Goal: Book appointment/travel/reservation

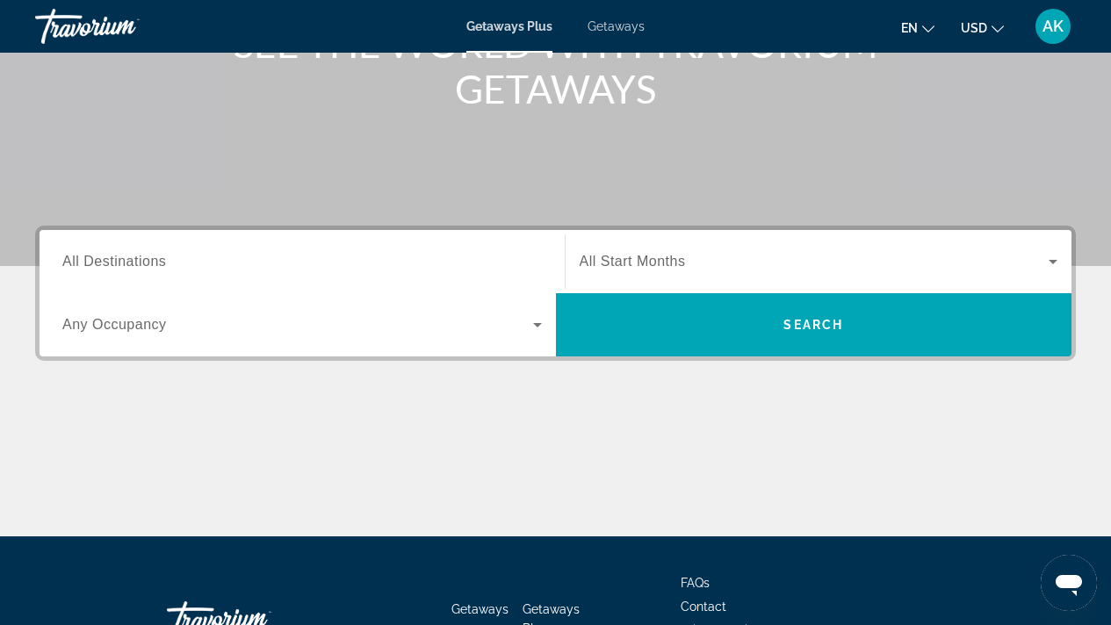
click at [144, 263] on span "All Destinations" at bounding box center [114, 261] width 104 height 15
click at [144, 263] on input "Destination All Destinations" at bounding box center [302, 262] width 480 height 21
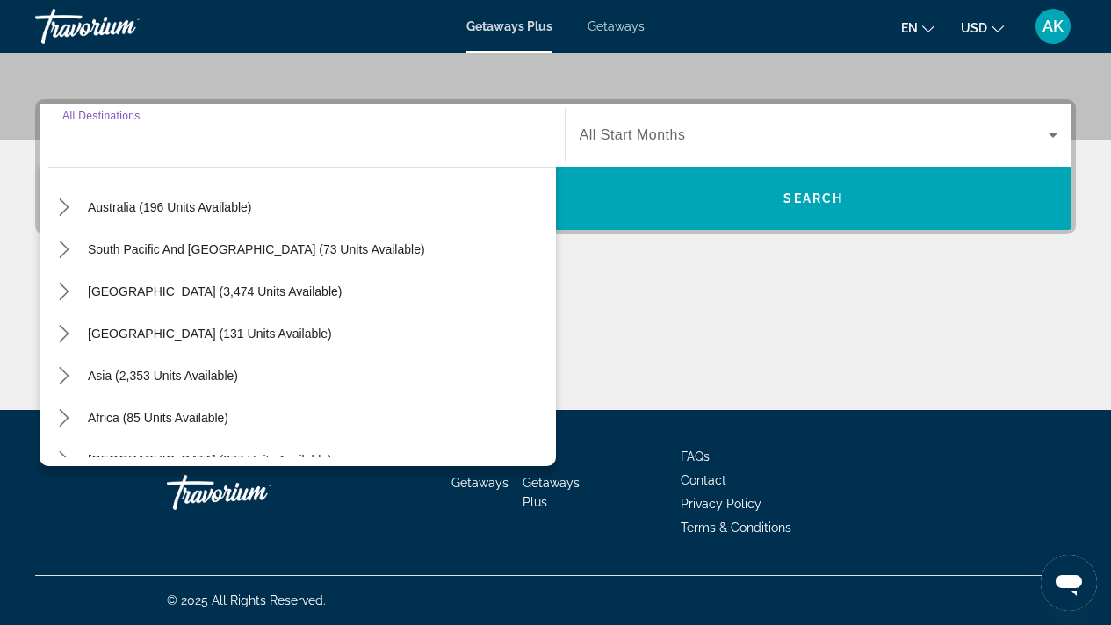
scroll to position [285, 0]
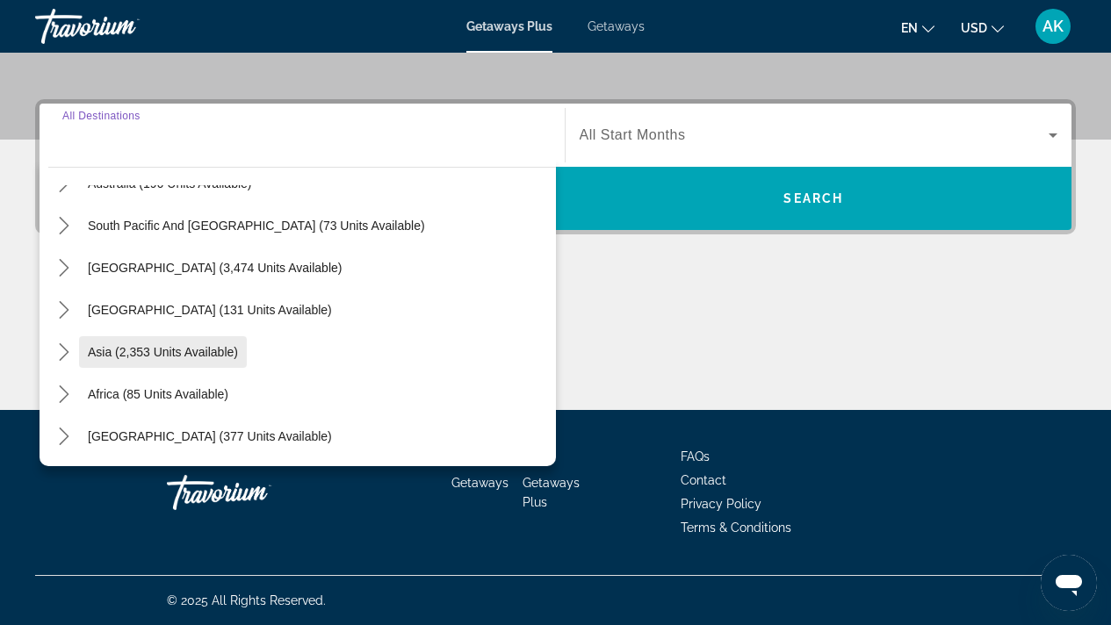
click at [123, 352] on span "Asia (2,353 units available)" at bounding box center [163, 352] width 150 height 14
type input "**********"
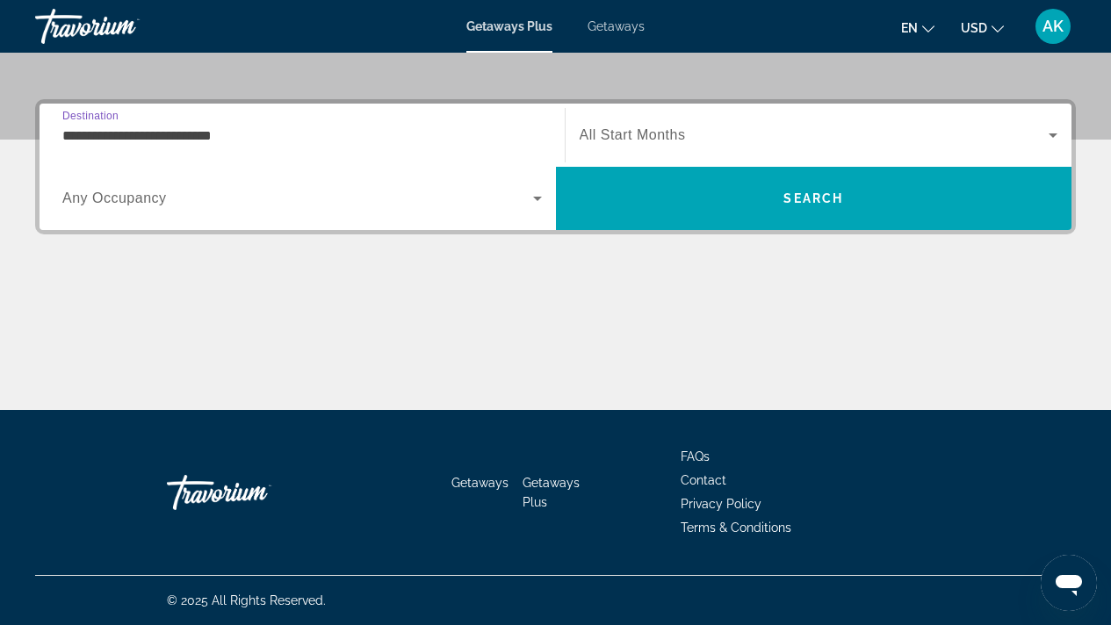
click at [151, 206] on span "Any Occupancy" at bounding box center [114, 198] width 105 height 15
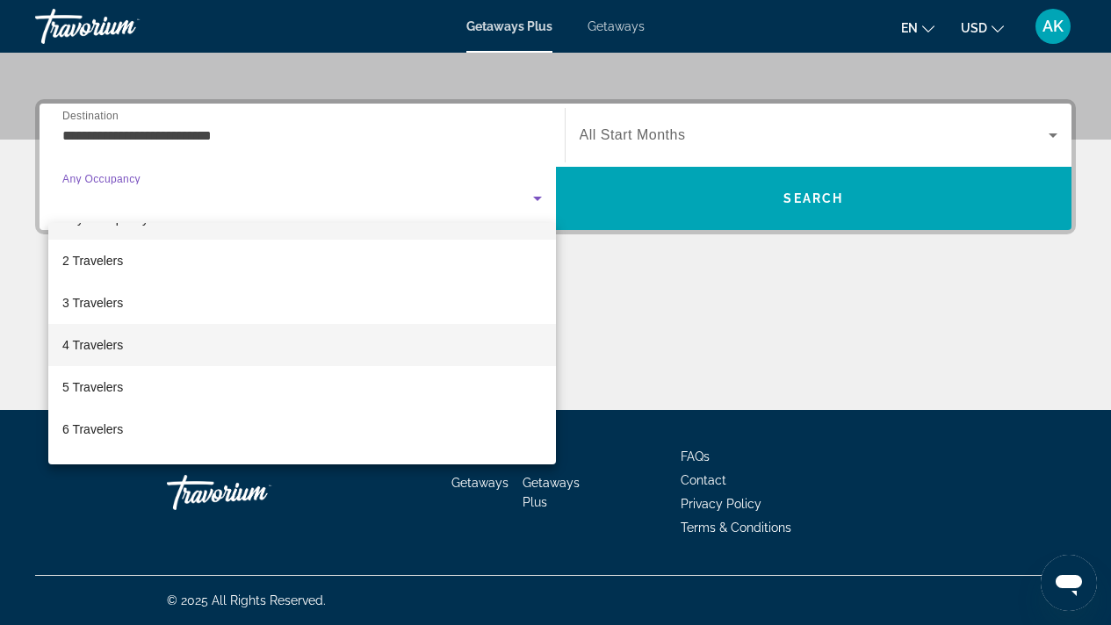
scroll to position [32, 0]
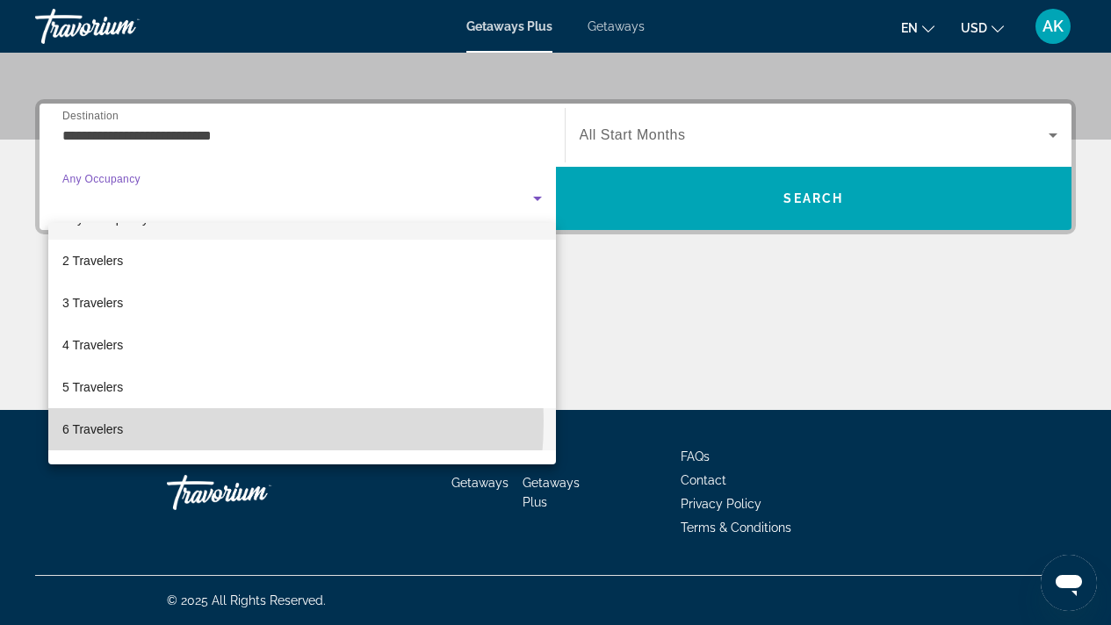
click at [150, 421] on mat-option "6 Travelers" at bounding box center [302, 429] width 508 height 42
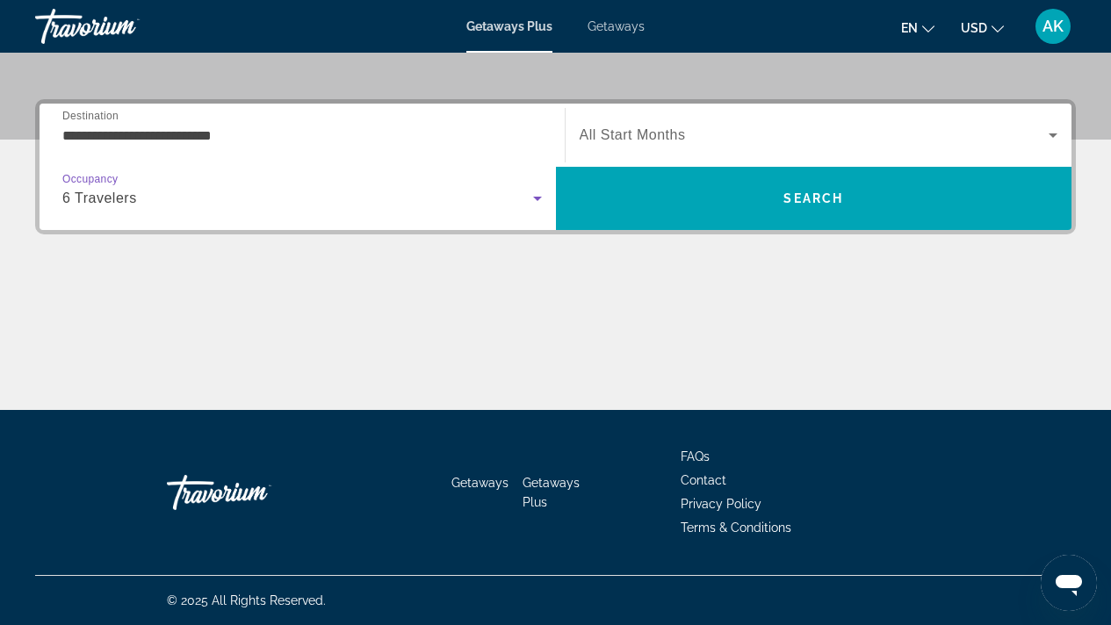
click at [639, 129] on span "All Start Months" at bounding box center [633, 134] width 106 height 15
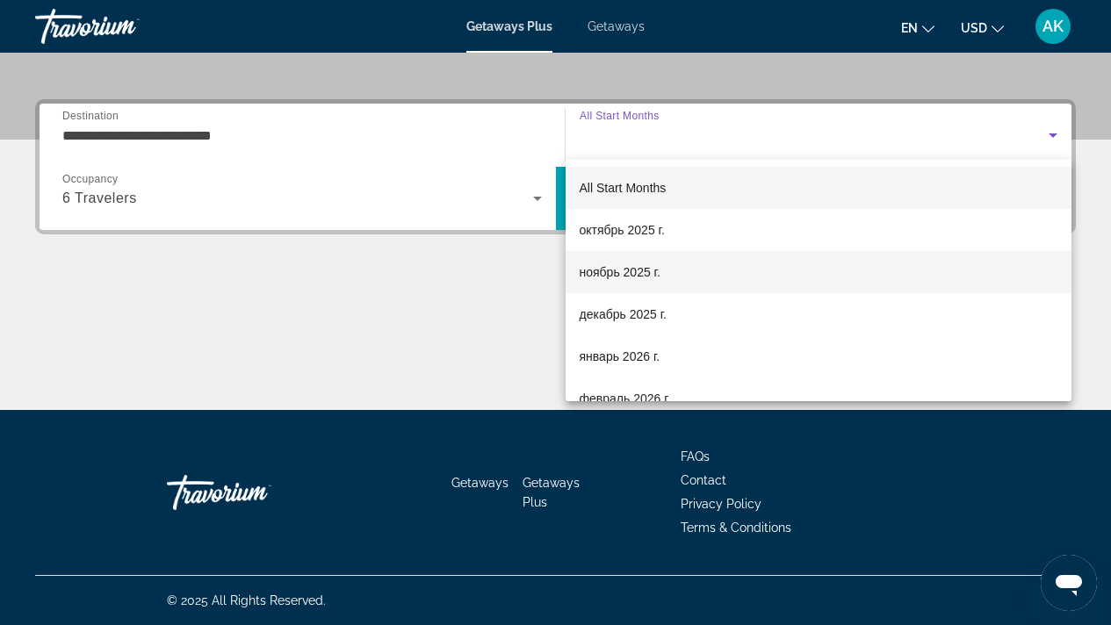
click at [624, 273] on span "ноябрь 2025 г." at bounding box center [620, 272] width 81 height 21
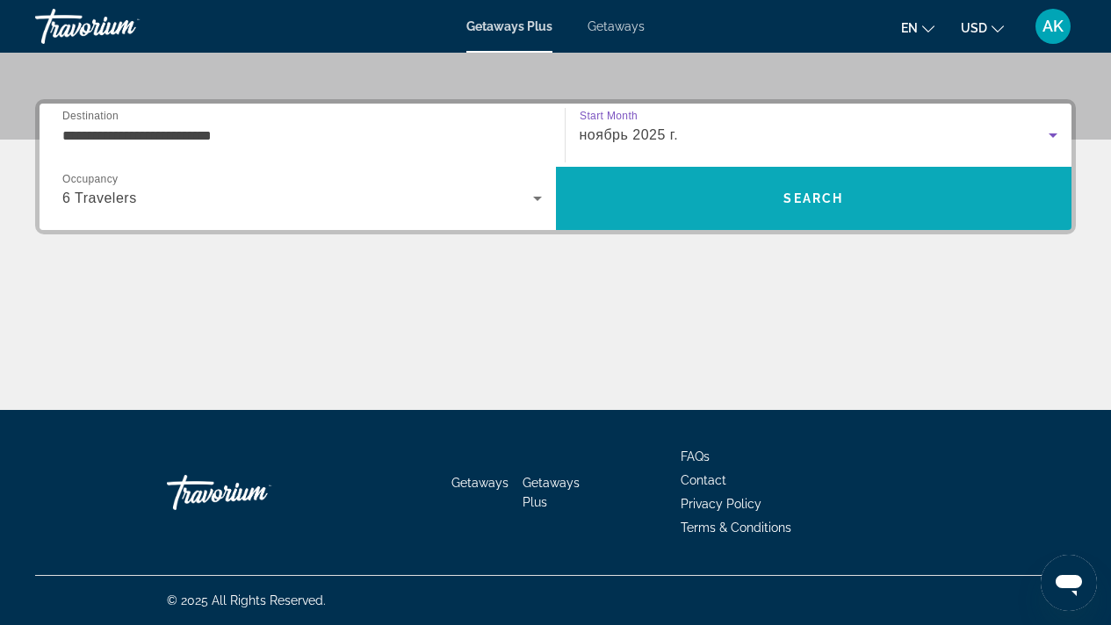
click at [716, 202] on span "Search" at bounding box center [814, 198] width 516 height 42
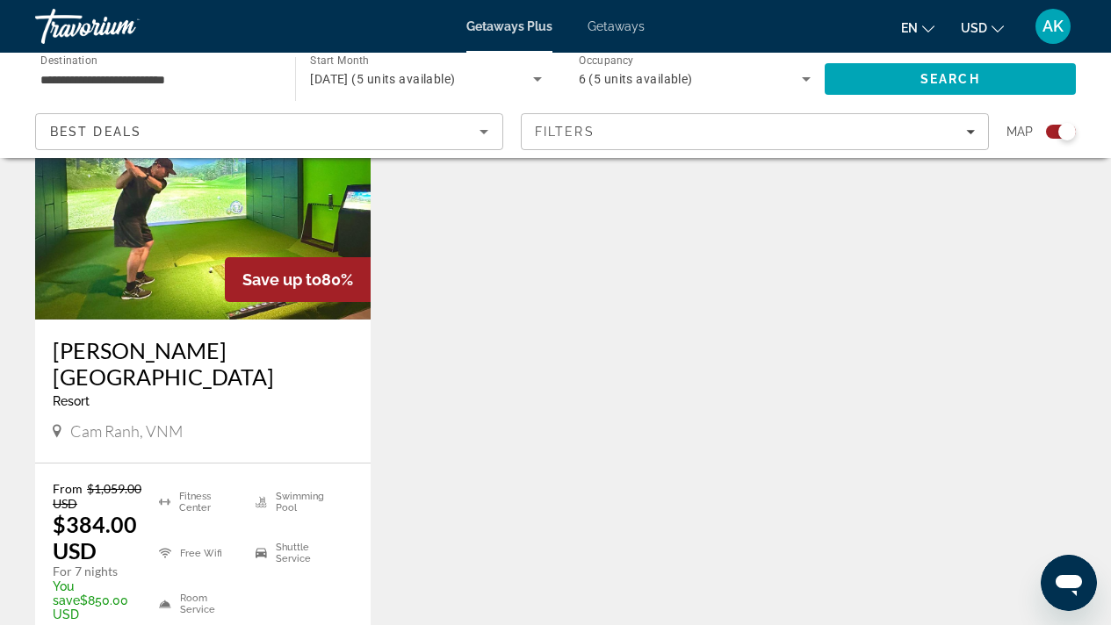
scroll to position [733, 0]
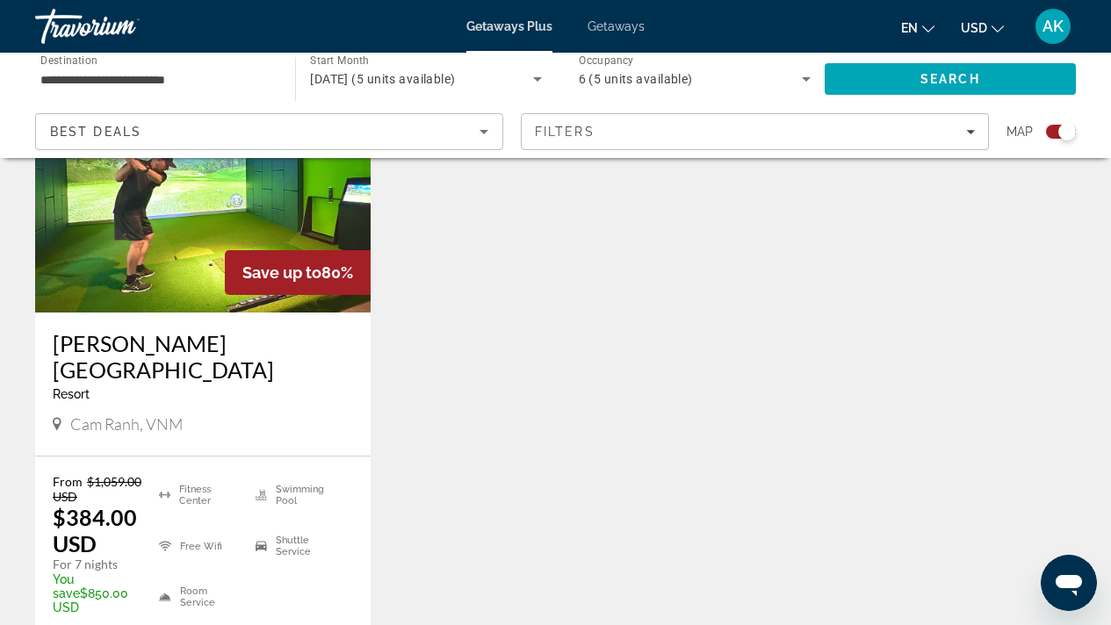
click at [84, 342] on h3 "[PERSON_NAME][GEOGRAPHIC_DATA]" at bounding box center [203, 356] width 300 height 53
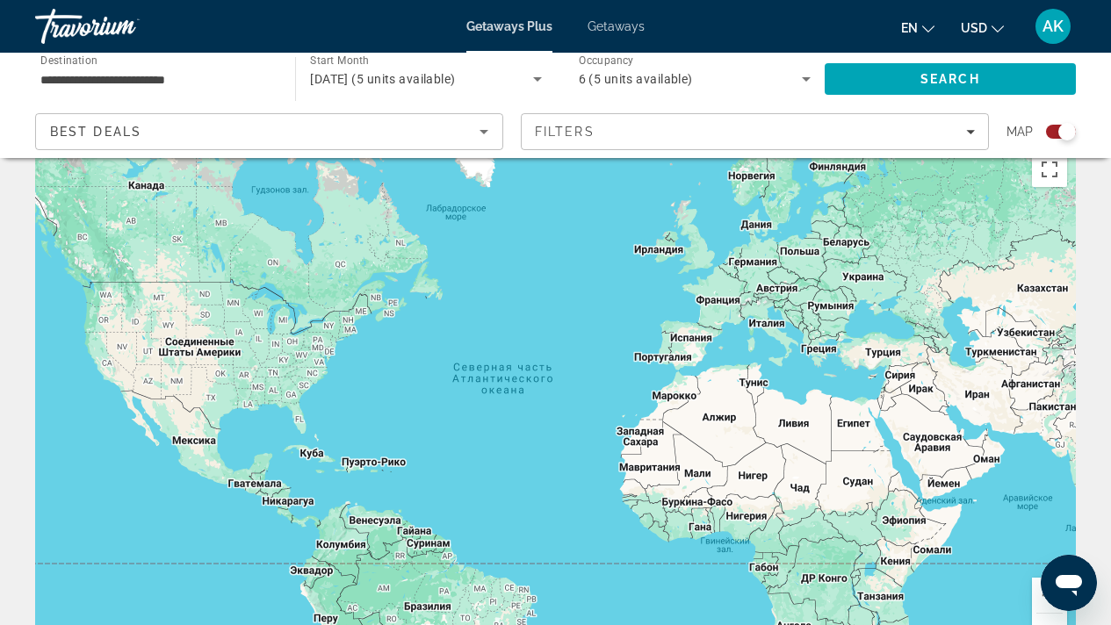
scroll to position [10, 0]
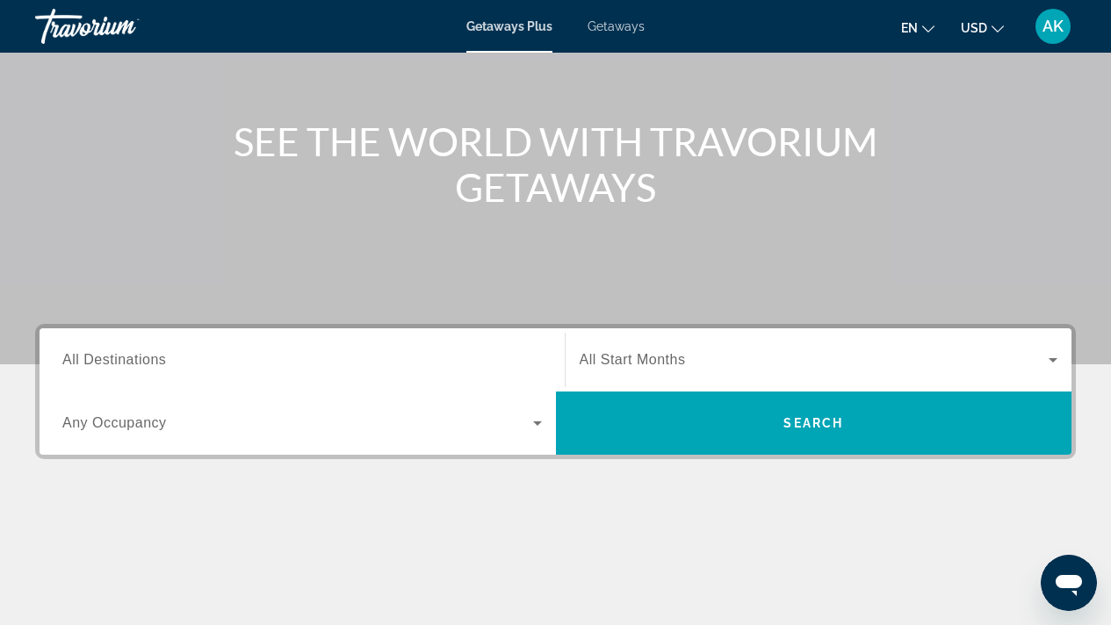
scroll to position [164, 0]
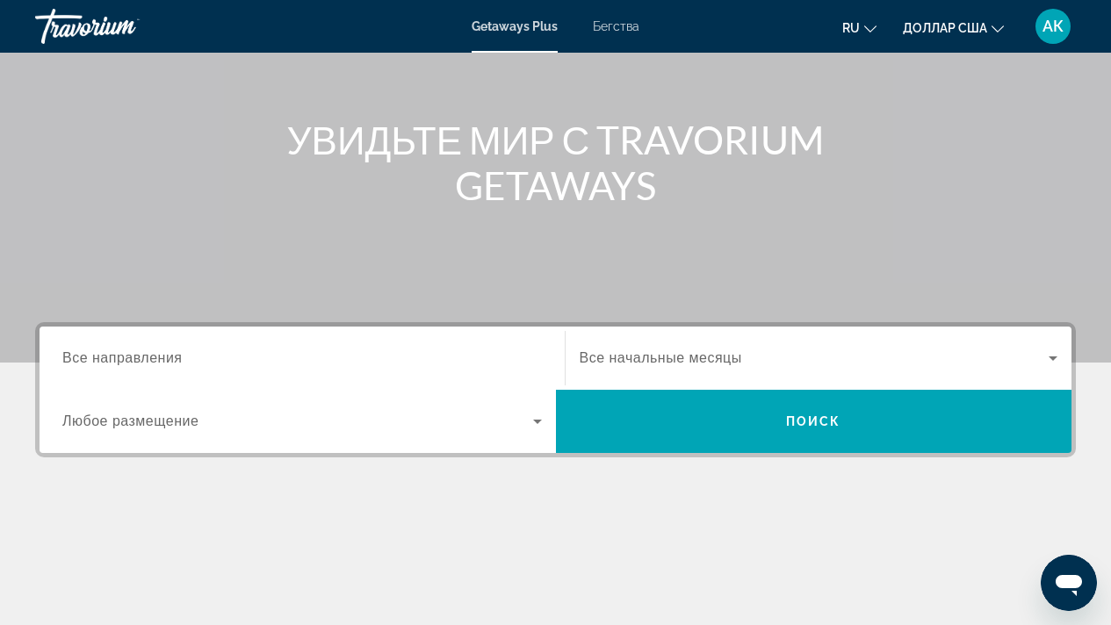
click at [135, 364] on font "Все направления" at bounding box center [122, 357] width 120 height 15
click at [135, 364] on input "Место назначения Все направления" at bounding box center [302, 359] width 480 height 21
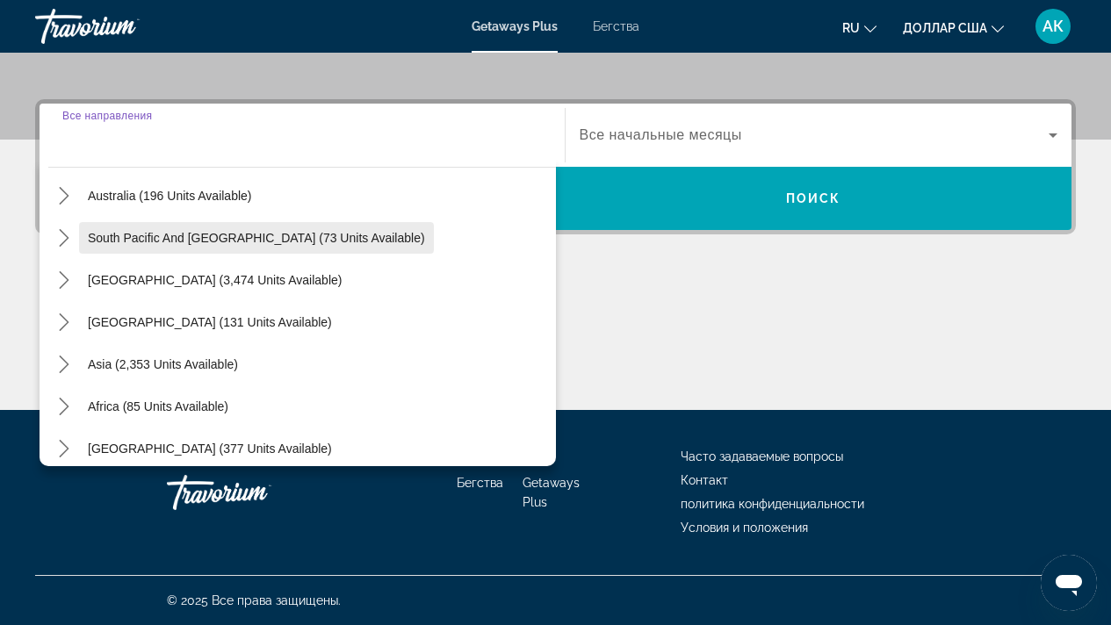
scroll to position [277, 0]
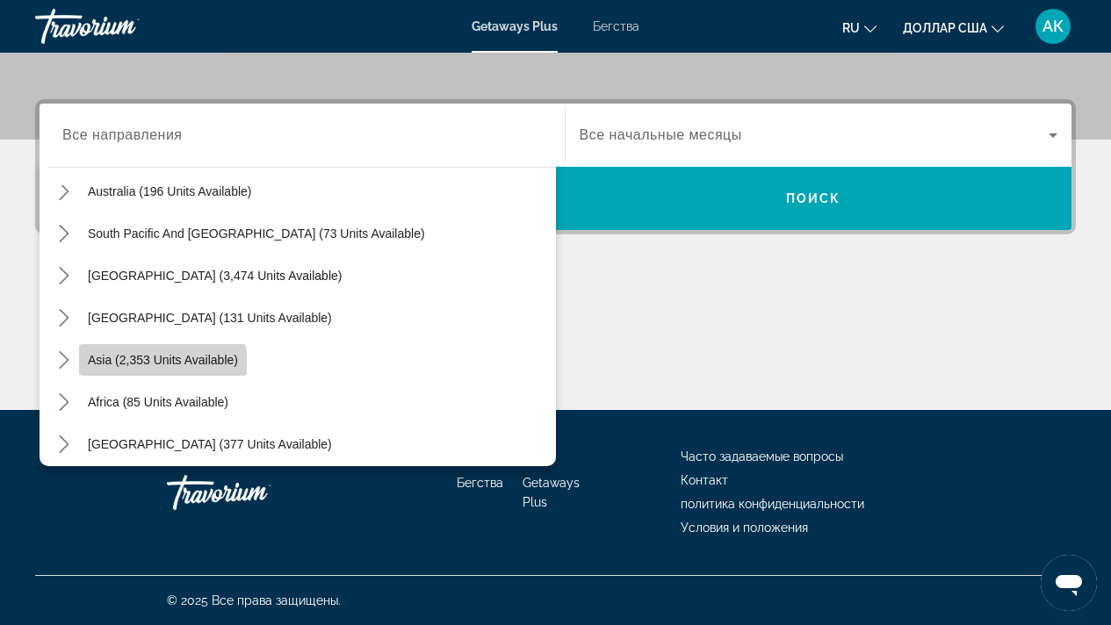
click at [147, 368] on span "Select destination: Asia (2,353 units available)" at bounding box center [163, 360] width 168 height 42
type input "**********"
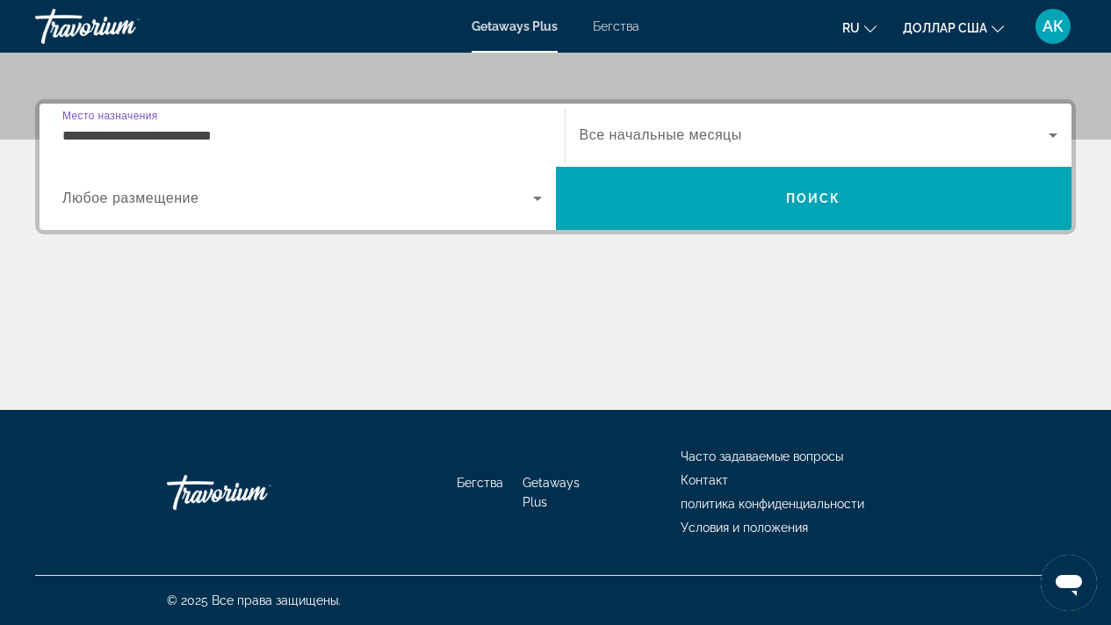
click at [176, 213] on div "Виджет поиска" at bounding box center [302, 198] width 480 height 49
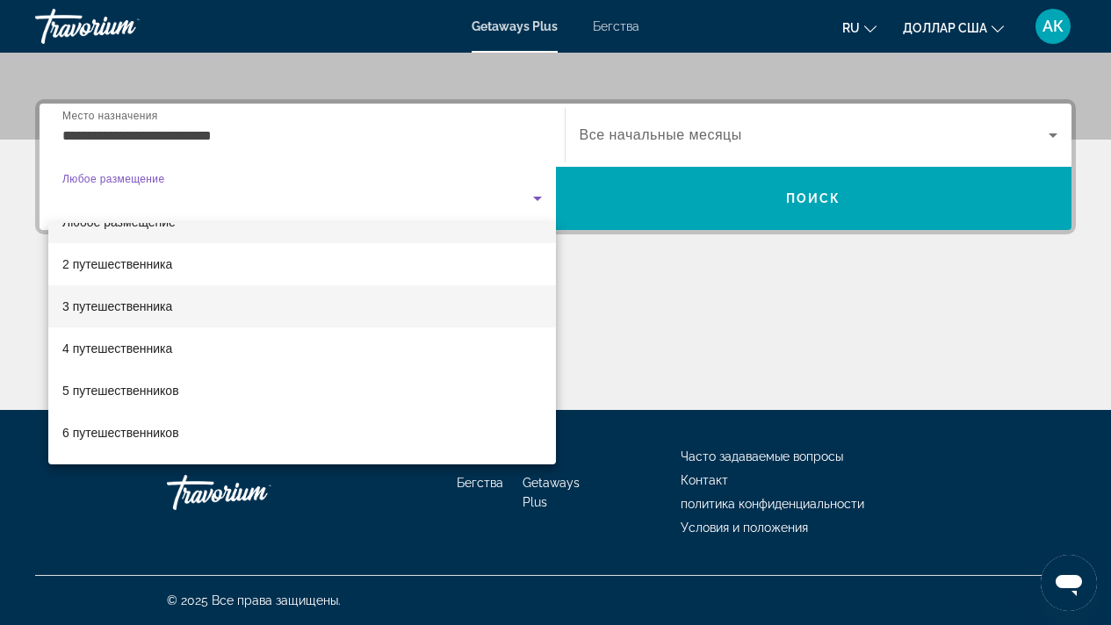
scroll to position [54, 0]
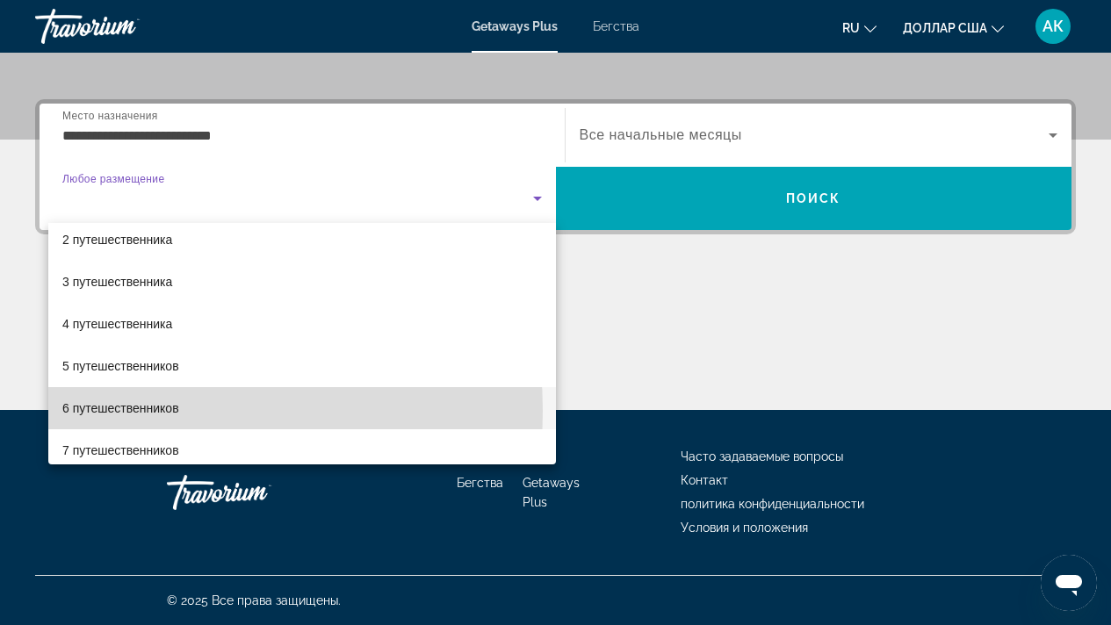
click at [132, 410] on font "6 путешественников" at bounding box center [120, 408] width 117 height 14
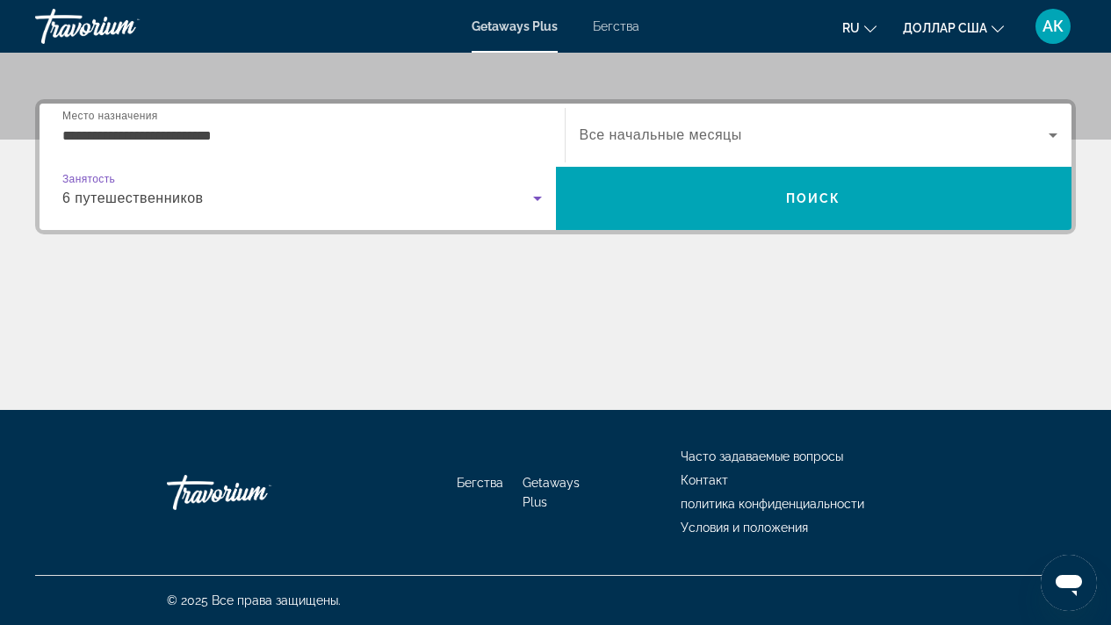
click at [631, 134] on font "Все начальные месяцы" at bounding box center [661, 134] width 162 height 15
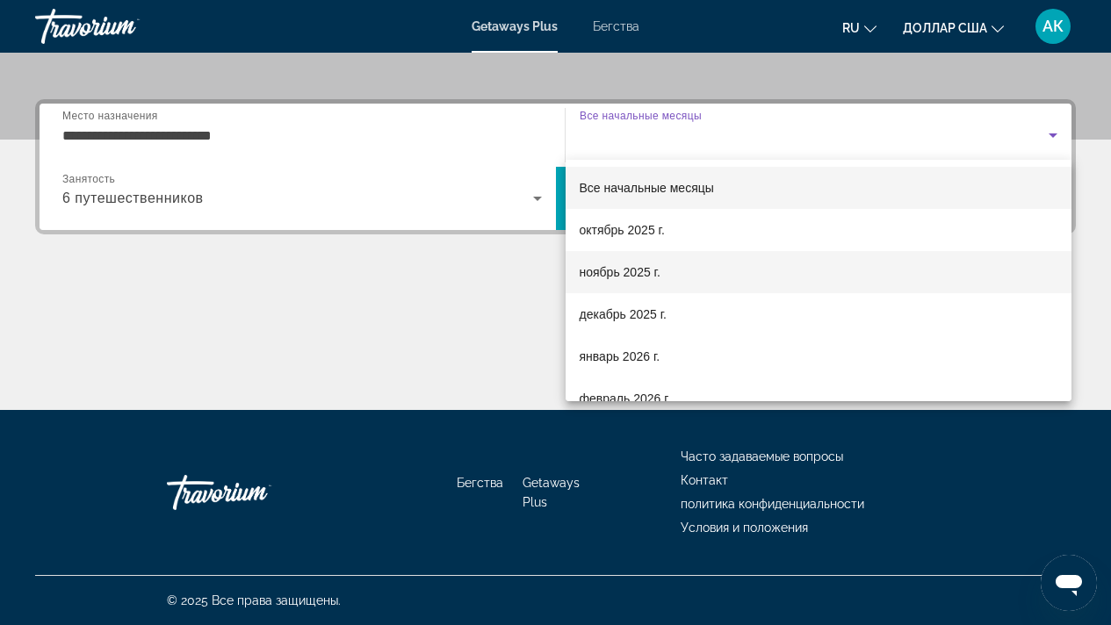
click at [610, 268] on font "ноябрь 2025 г." at bounding box center [620, 272] width 81 height 14
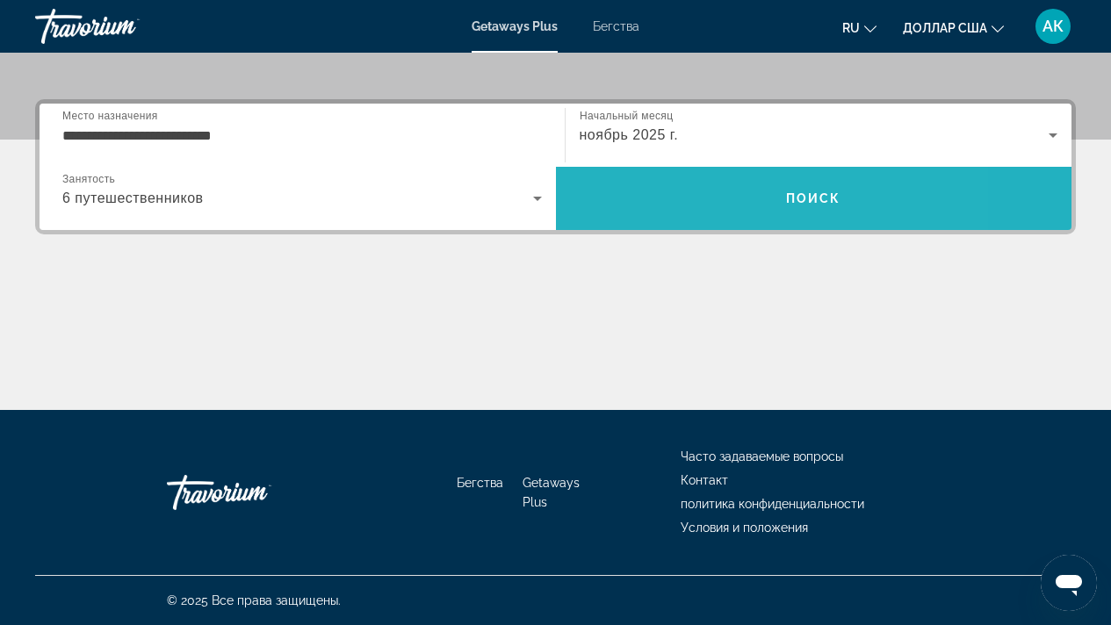
click at [696, 207] on span "Поиск" at bounding box center [814, 198] width 516 height 42
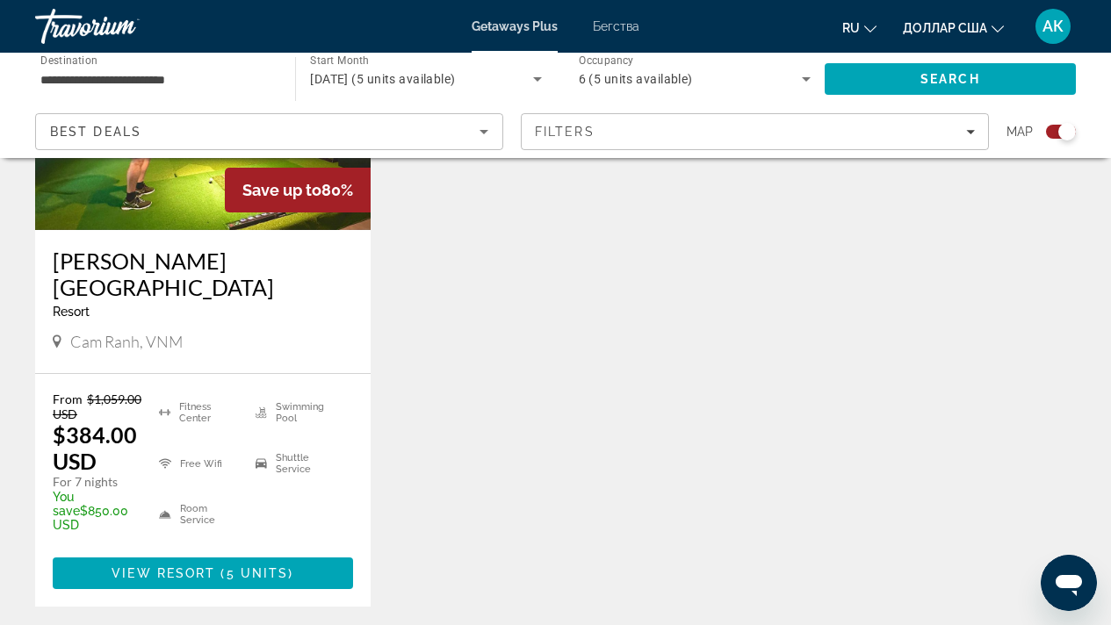
scroll to position [858, 0]
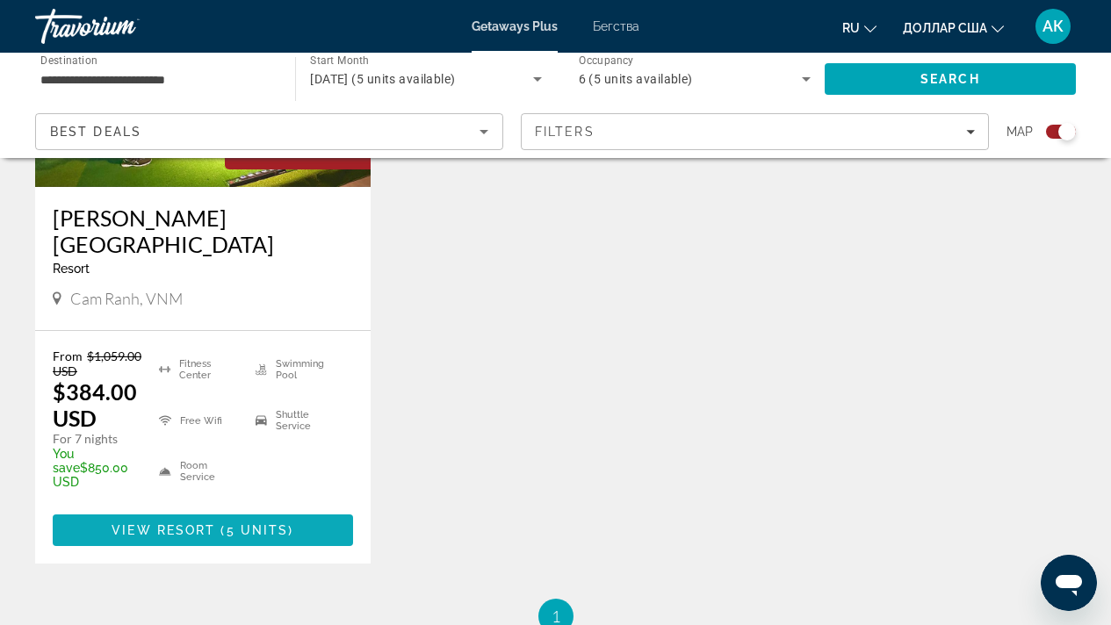
click at [183, 524] on span "View Resort" at bounding box center [164, 531] width 104 height 14
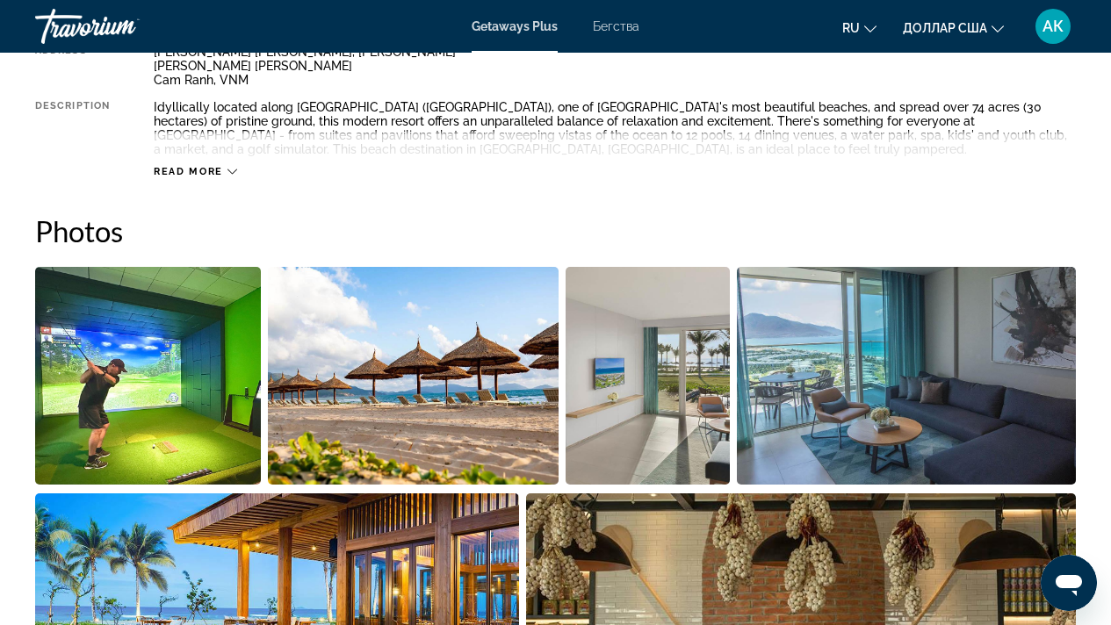
scroll to position [855, 0]
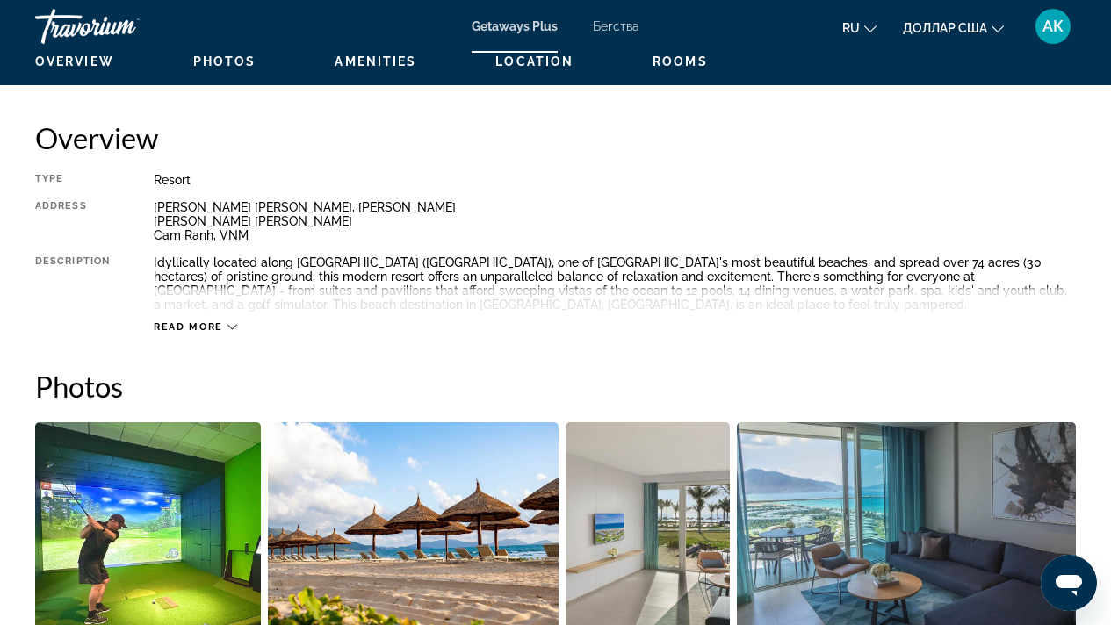
click at [229, 331] on icon "Основное содержание" at bounding box center [232, 327] width 10 height 10
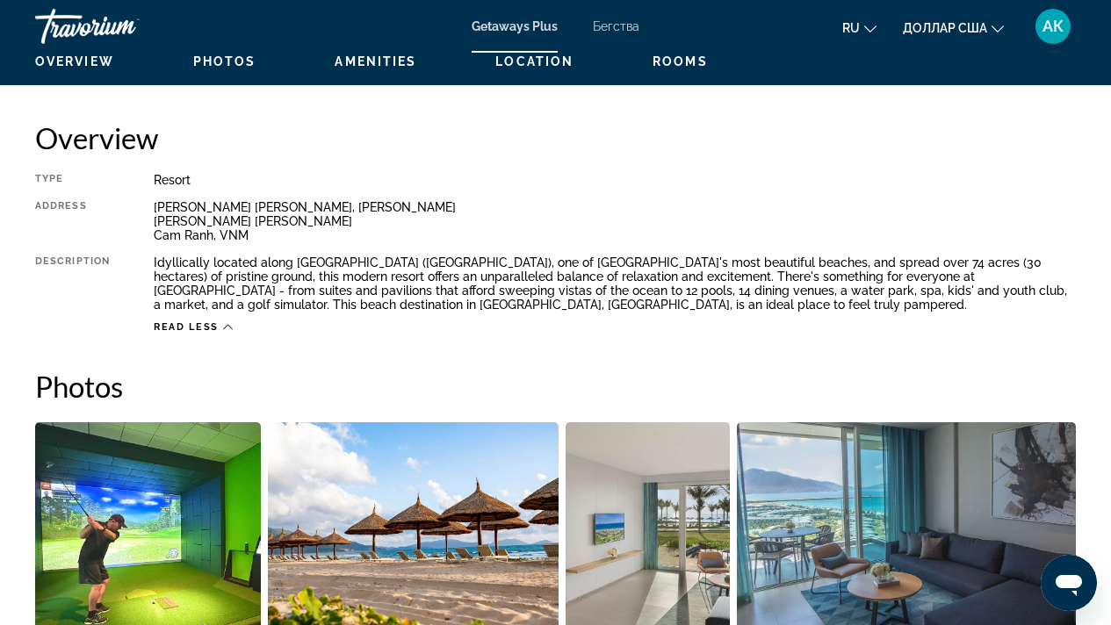
scroll to position [1462, 0]
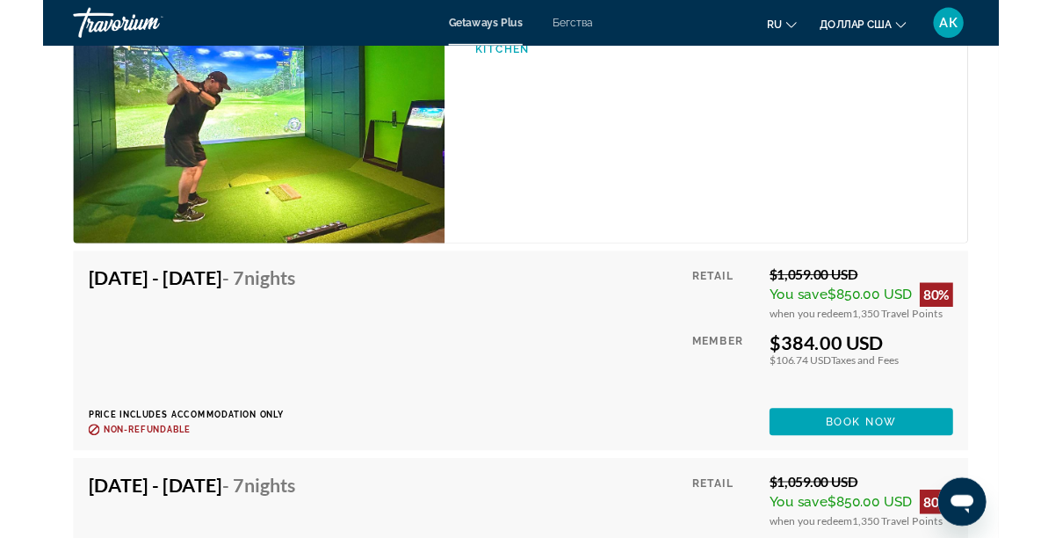
scroll to position [3381, 0]
